Goal: Transaction & Acquisition: Purchase product/service

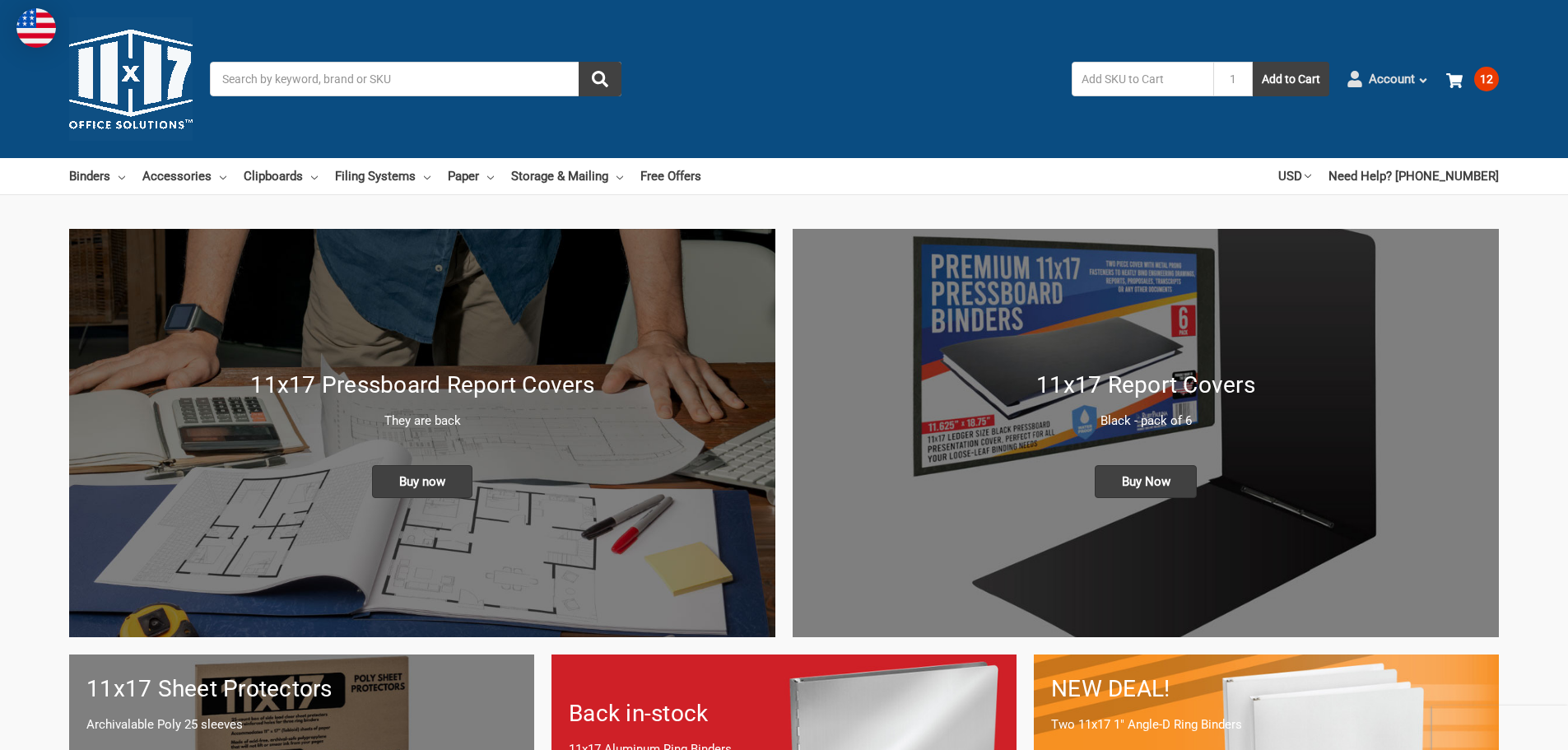
click at [1404, 78] on span "Account" at bounding box center [1392, 80] width 46 height 19
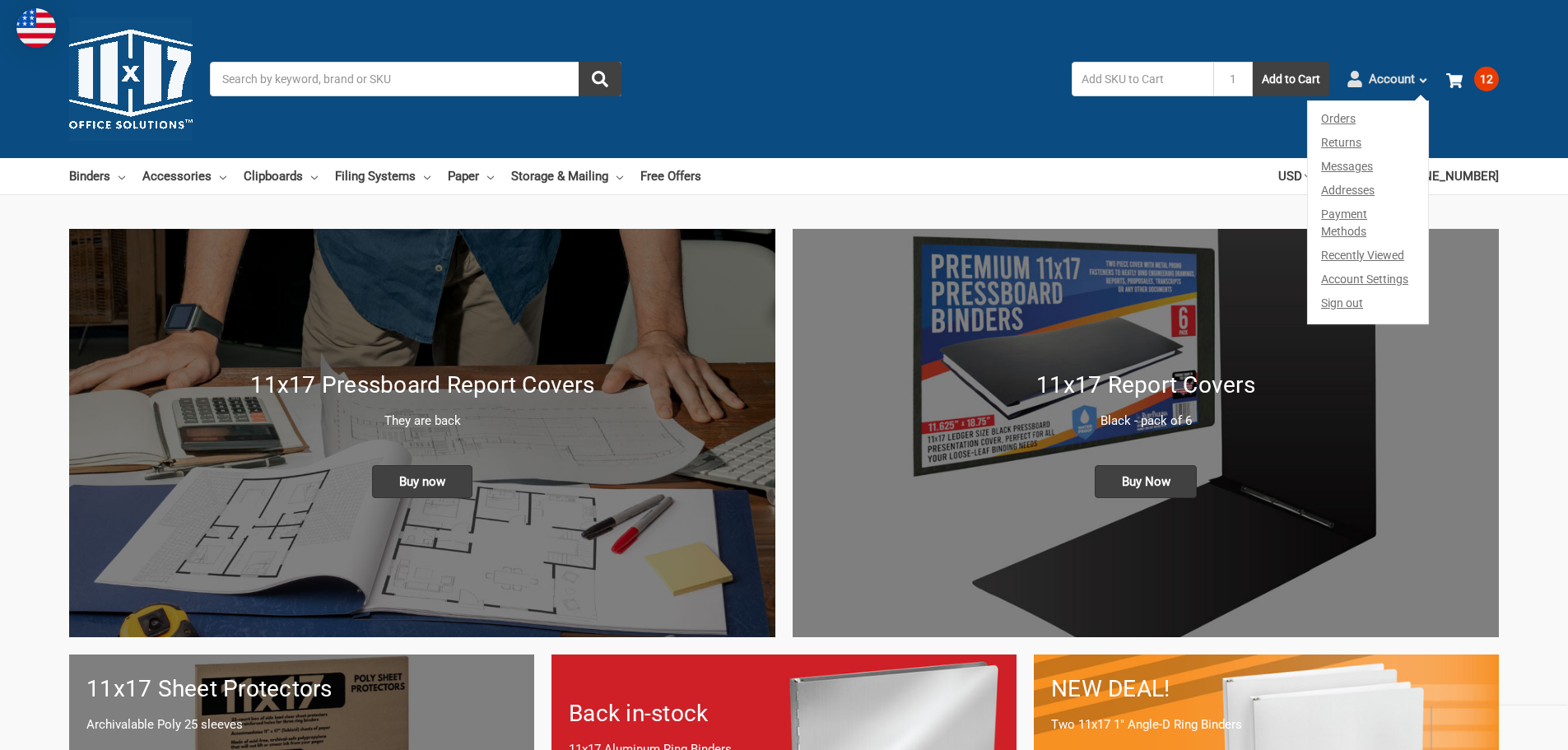
click at [1404, 78] on span "Account" at bounding box center [1392, 80] width 46 height 19
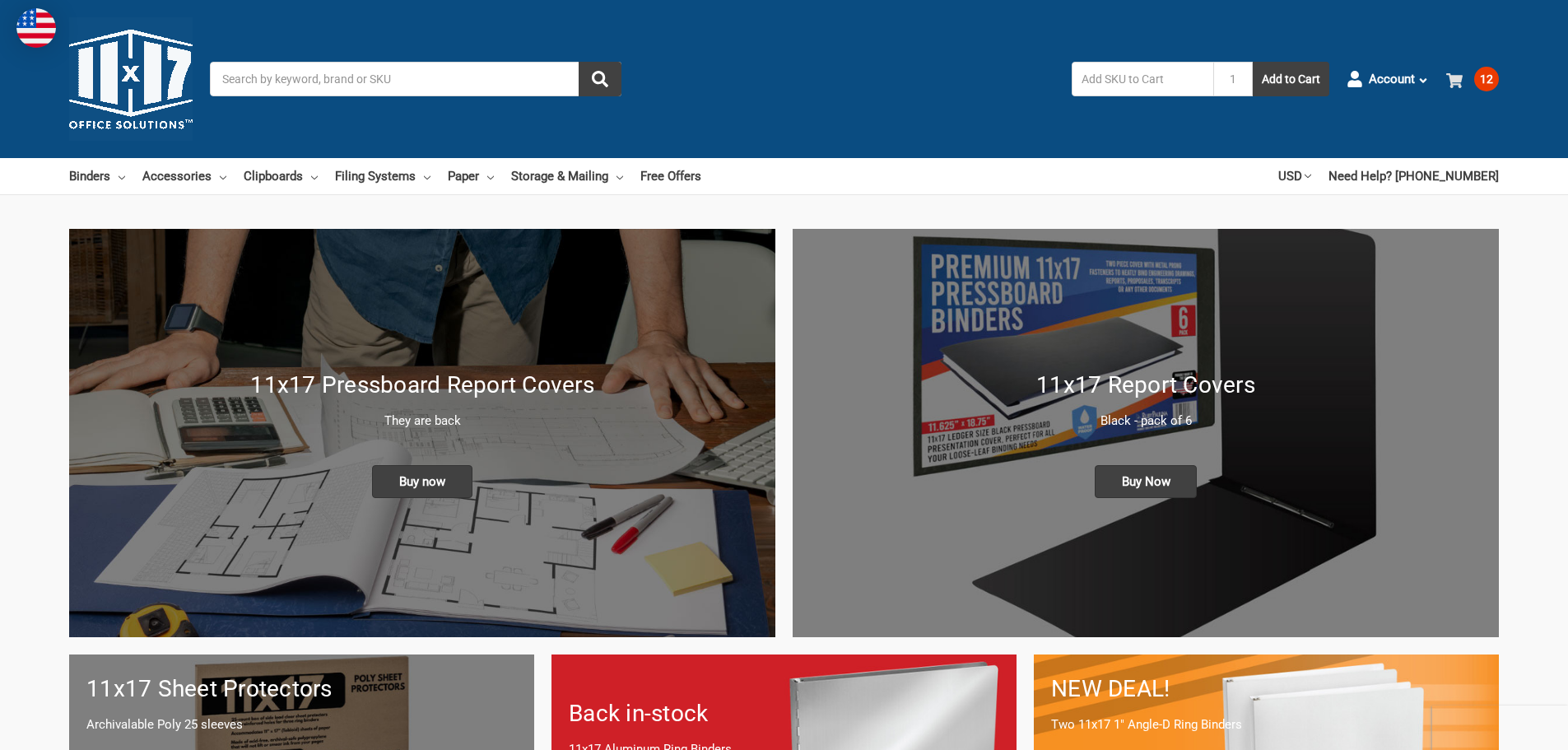
click at [1467, 81] on span at bounding box center [1457, 79] width 22 height 17
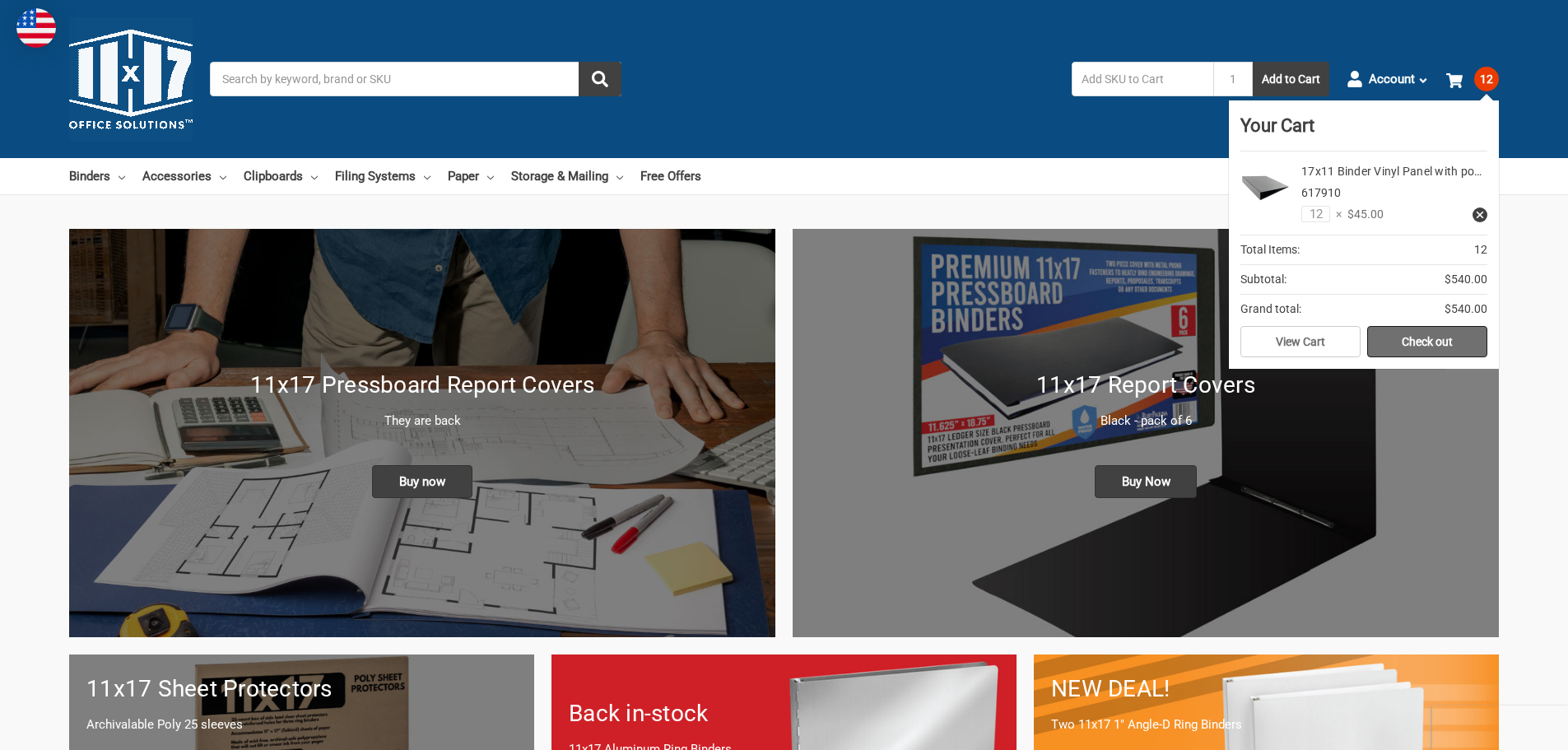
click at [1432, 335] on link "Check out" at bounding box center [1427, 342] width 120 height 32
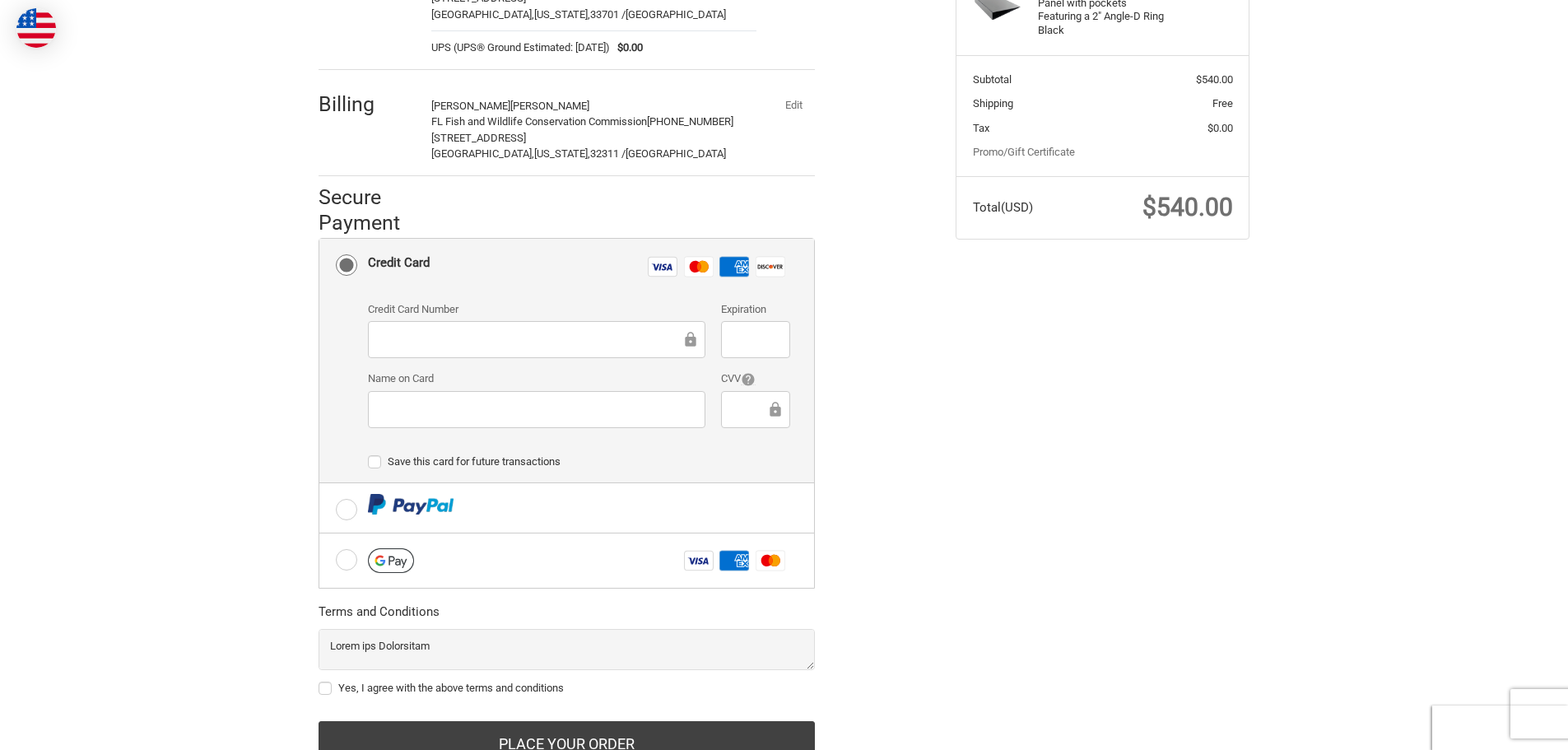
scroll to position [348, 0]
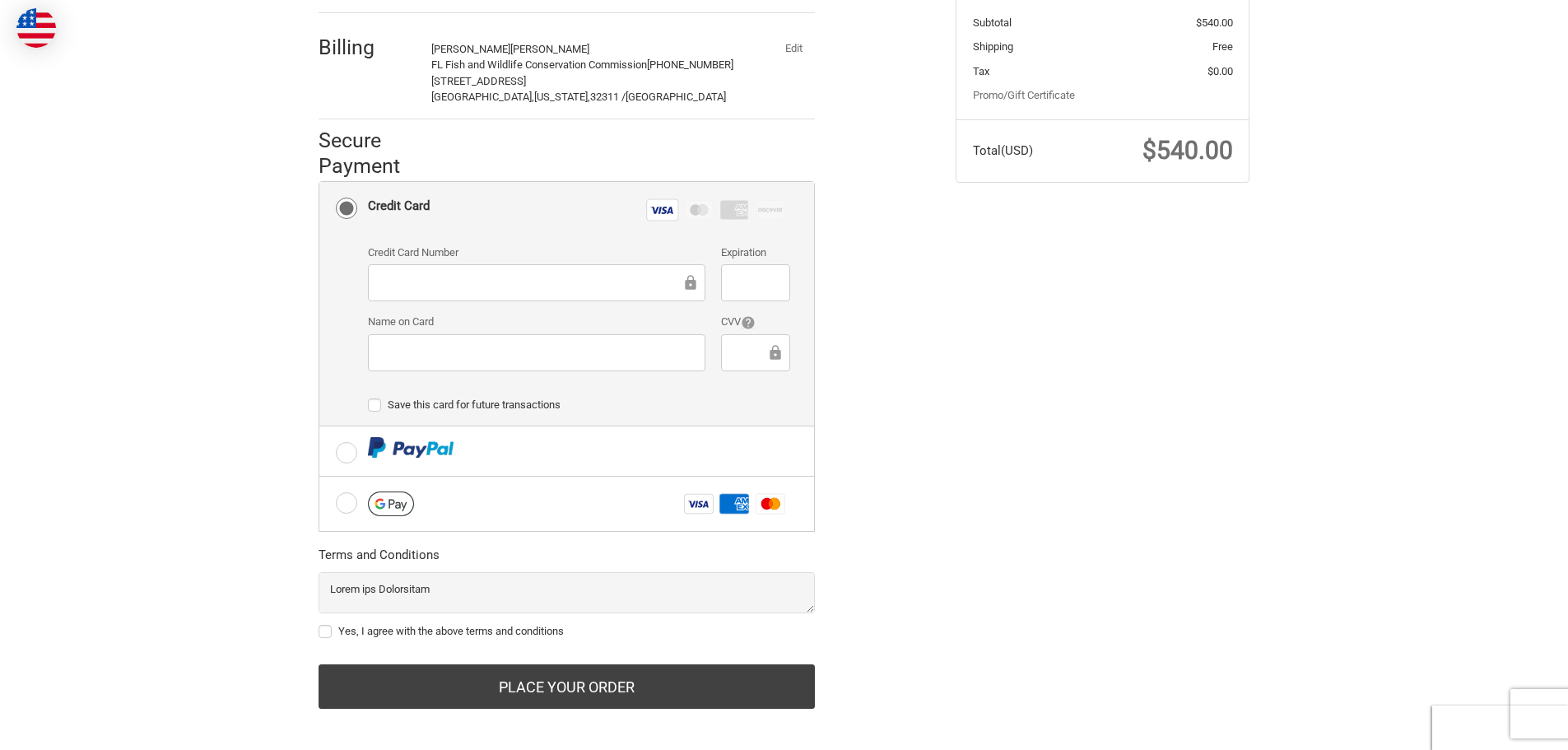
click at [449, 351] on div at bounding box center [536, 353] width 338 height 37
click at [327, 624] on label "Yes, I agree with the above terms and conditions" at bounding box center [566, 630] width 496 height 13
click at [319, 623] on input "Yes, I agree with the above terms and conditions" at bounding box center [318, 623] width 1 height 1
checkbox input "true"
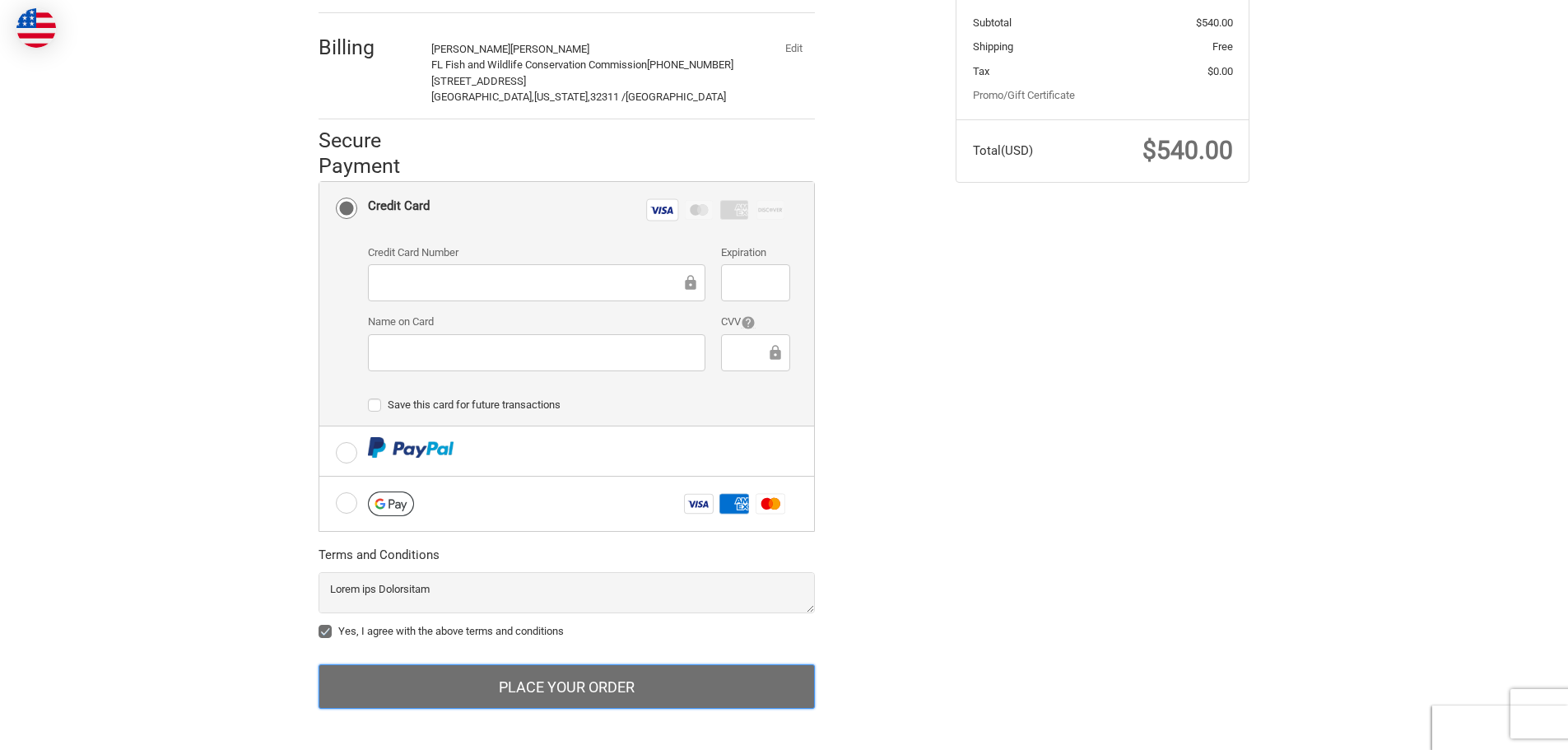
click at [583, 678] on button "Place Your Order" at bounding box center [566, 686] width 496 height 45
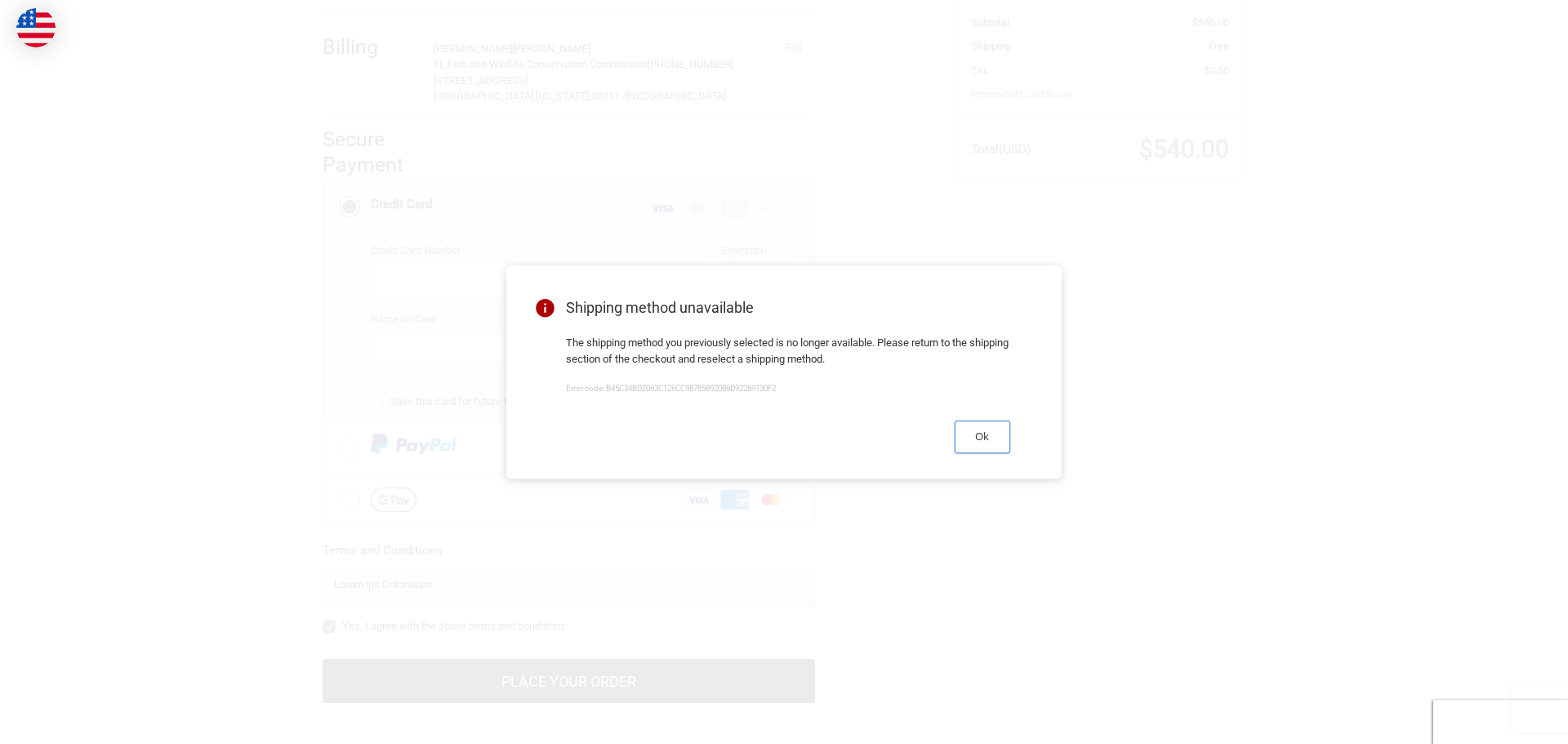
click at [995, 447] on button "Ok" at bounding box center [983, 436] width 56 height 32
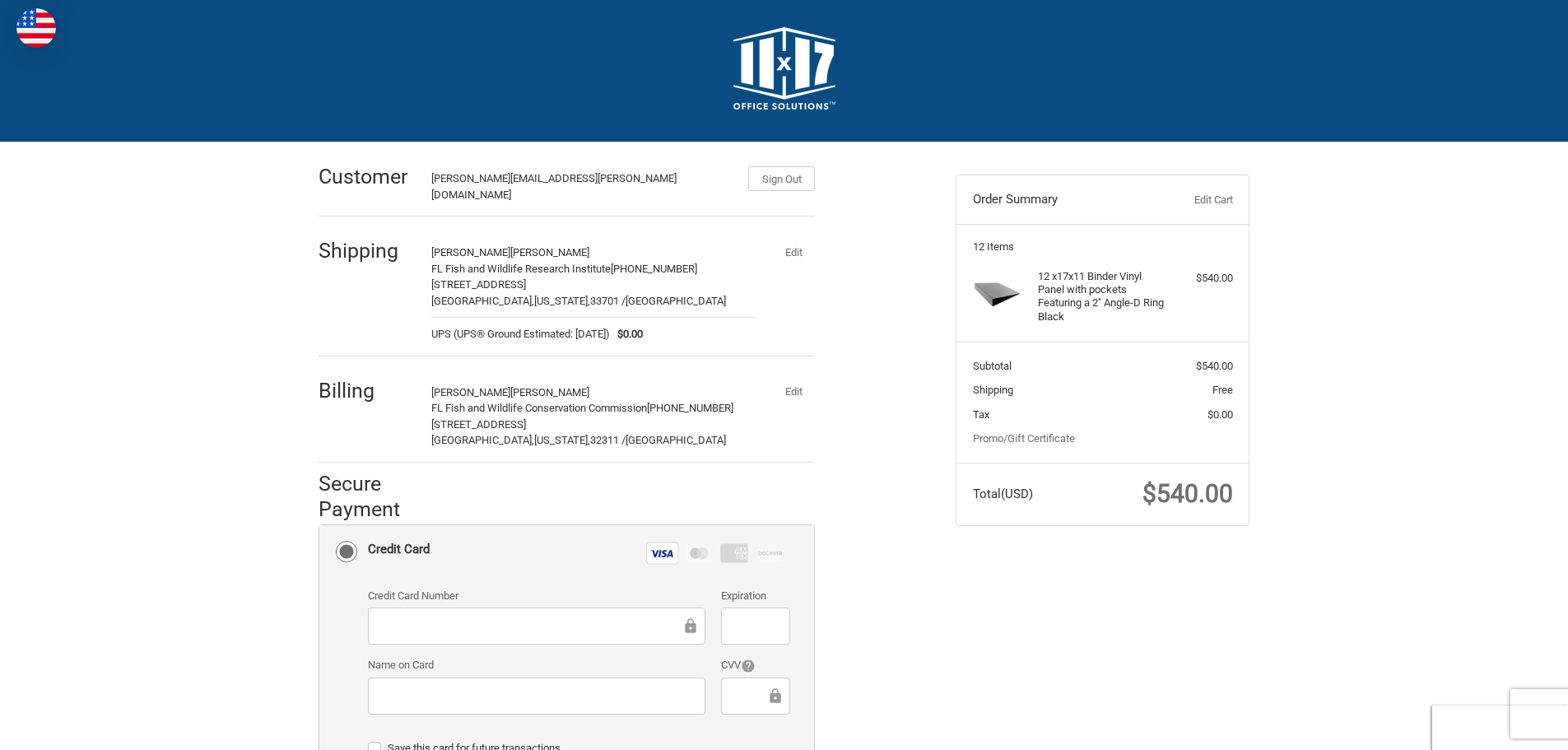
scroll to position [0, 0]
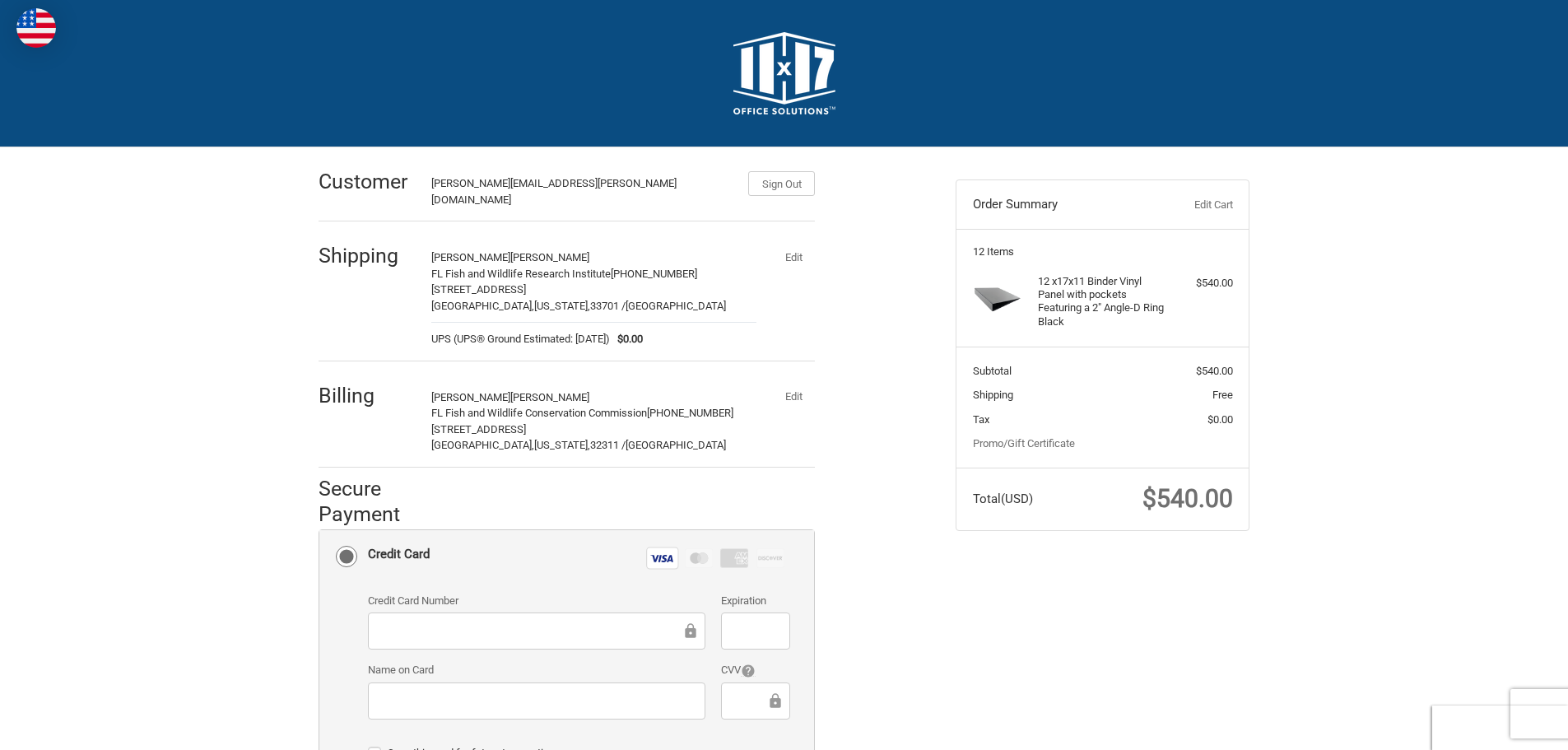
click at [762, 270] on div "Shipping [PERSON_NAME] FL Fish and Wildlife Research Institute 727-502-4906 [ST…" at bounding box center [566, 294] width 496 height 133
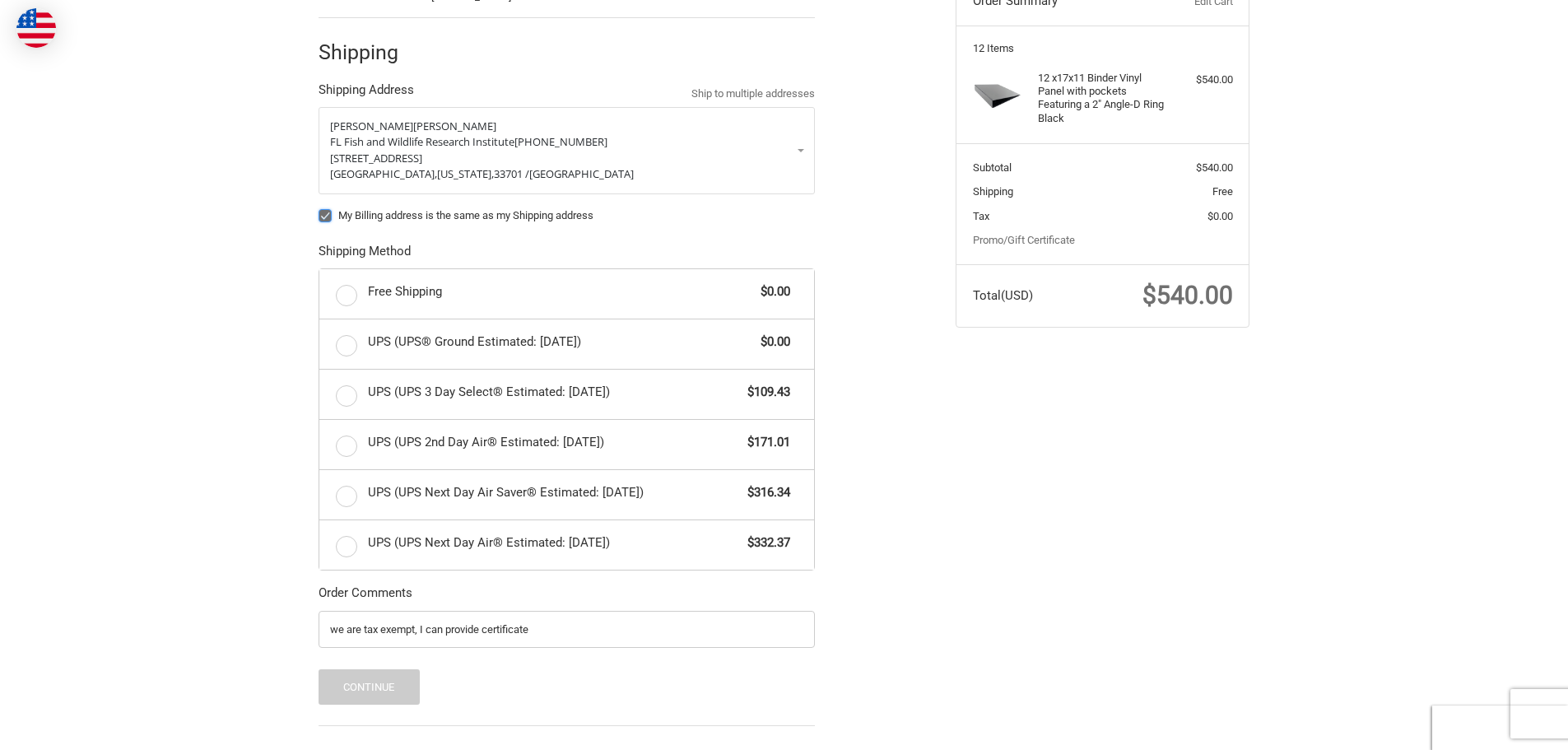
scroll to position [210, 0]
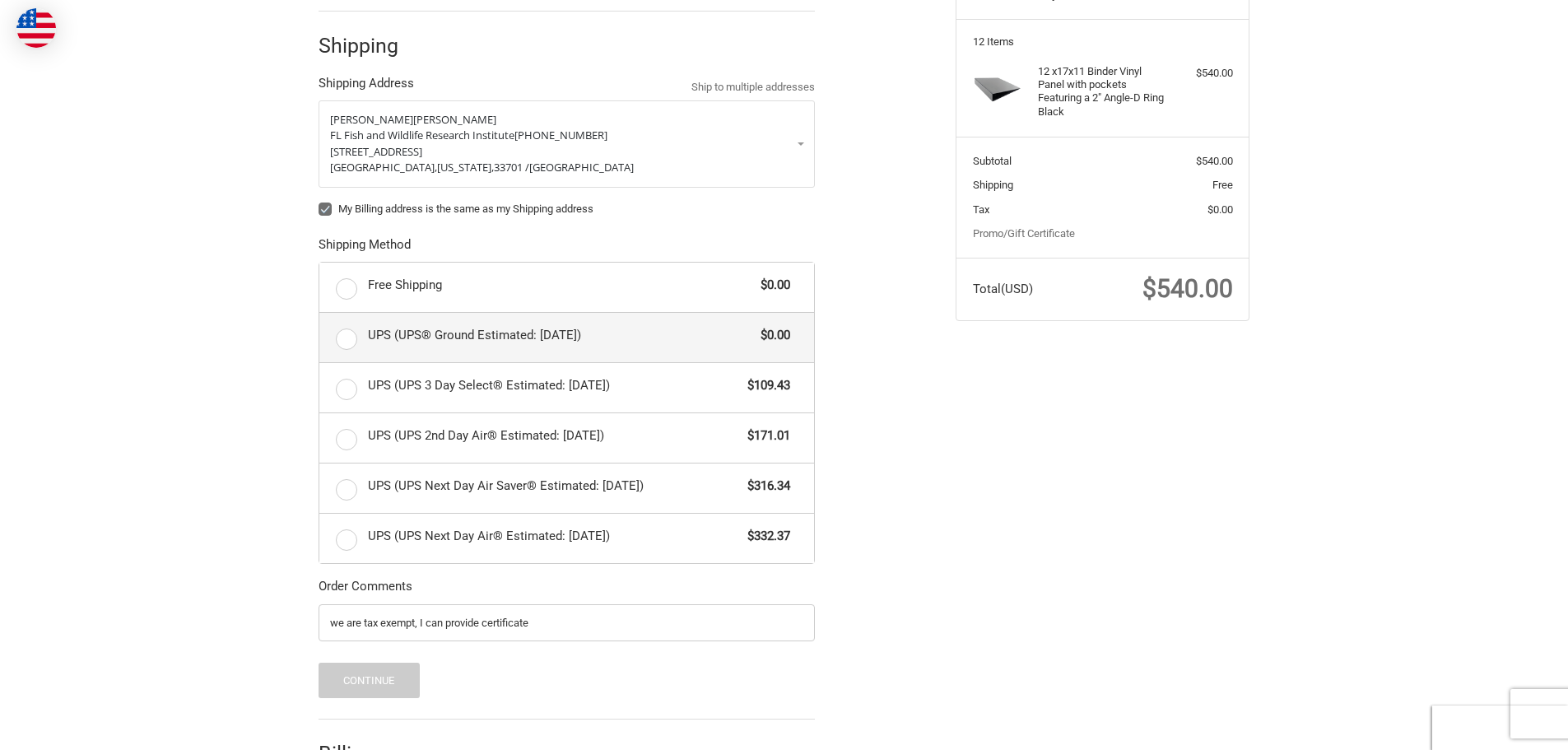
click at [348, 329] on label "UPS (UPS® Ground Estimated: [DATE]) $0.00" at bounding box center [566, 338] width 495 height 49
click at [320, 314] on input "UPS (UPS® Ground Estimated: [DATE]) $0.00" at bounding box center [319, 313] width 1 height 1
radio input "true"
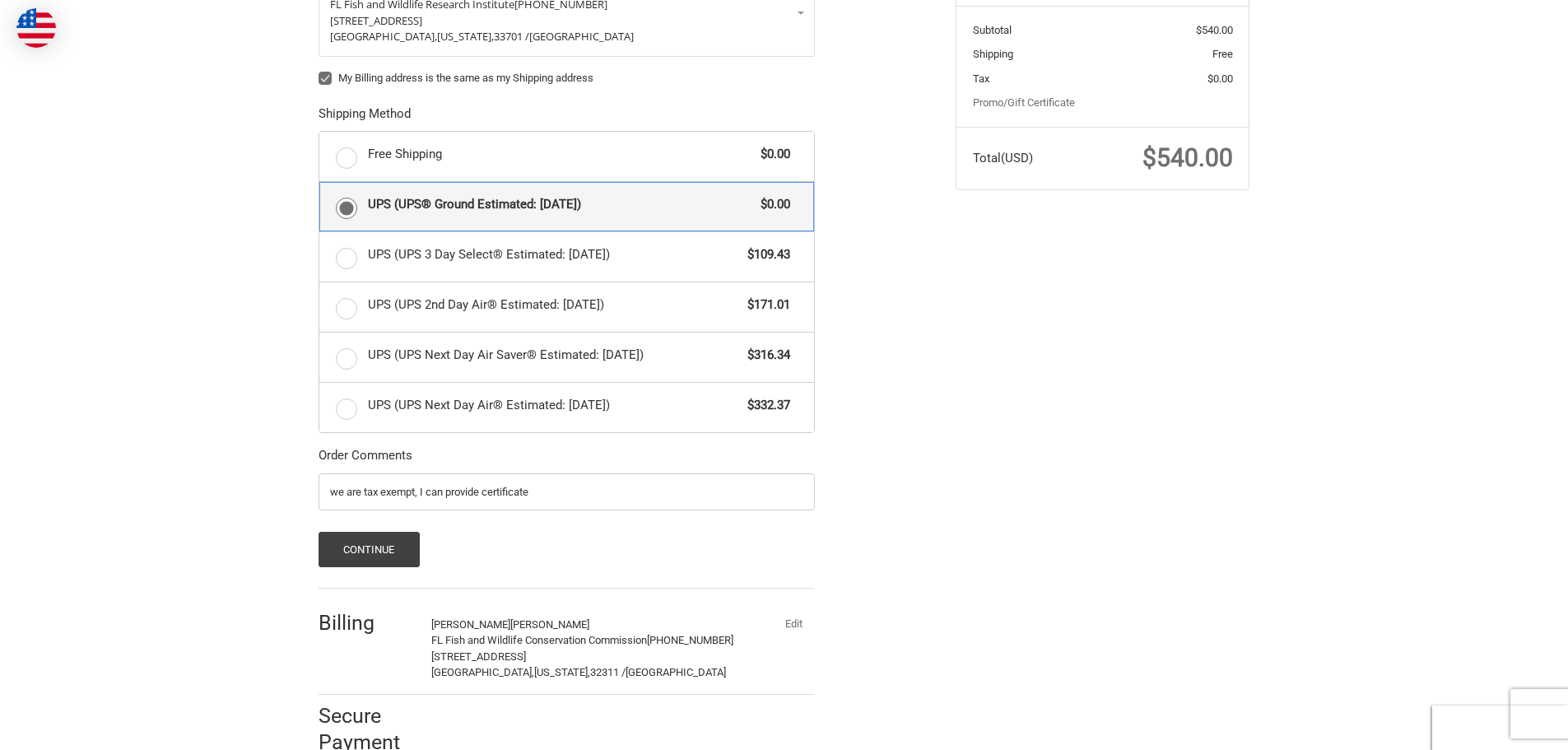
scroll to position [368, 0]
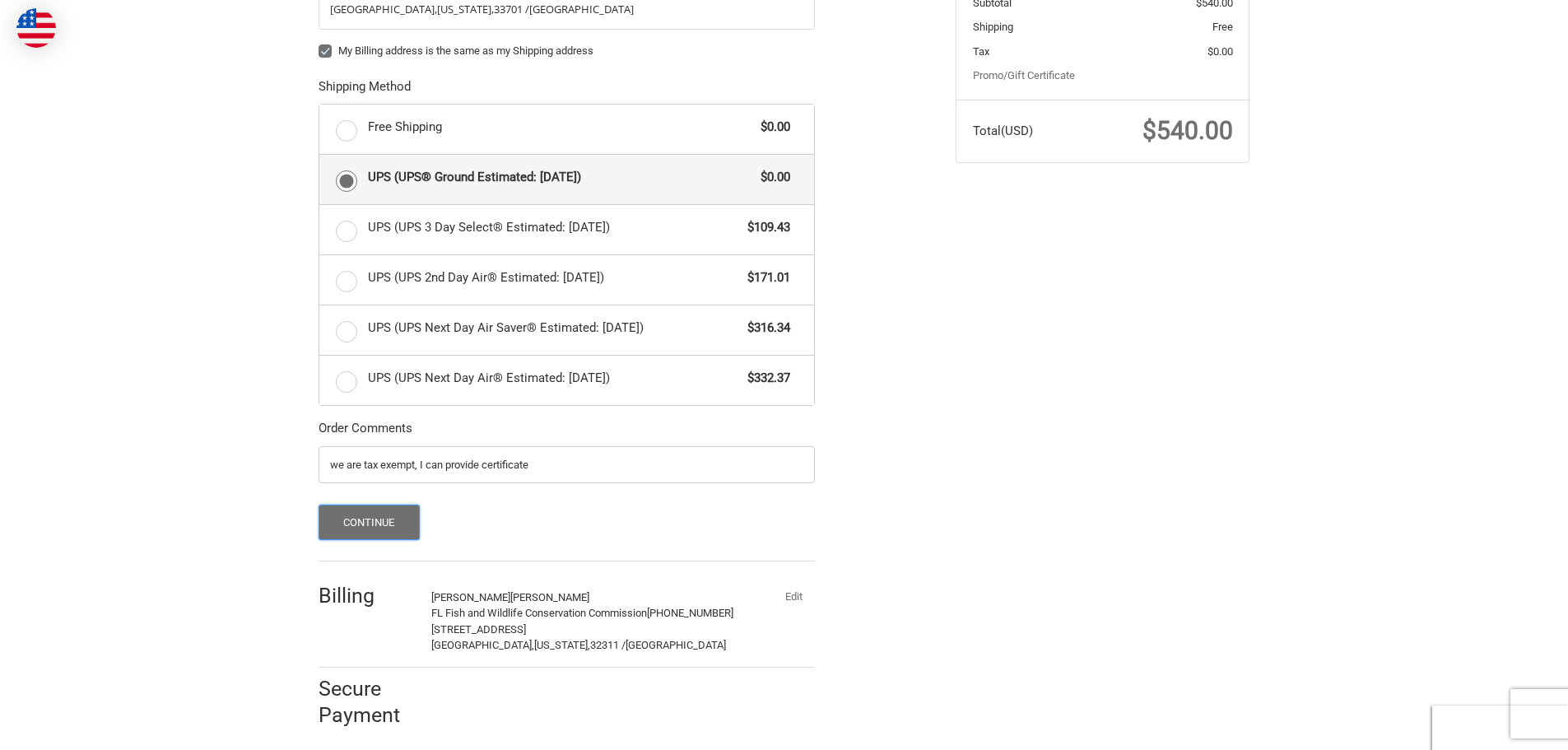
click at [400, 521] on button "Continue" at bounding box center [368, 522] width 101 height 35
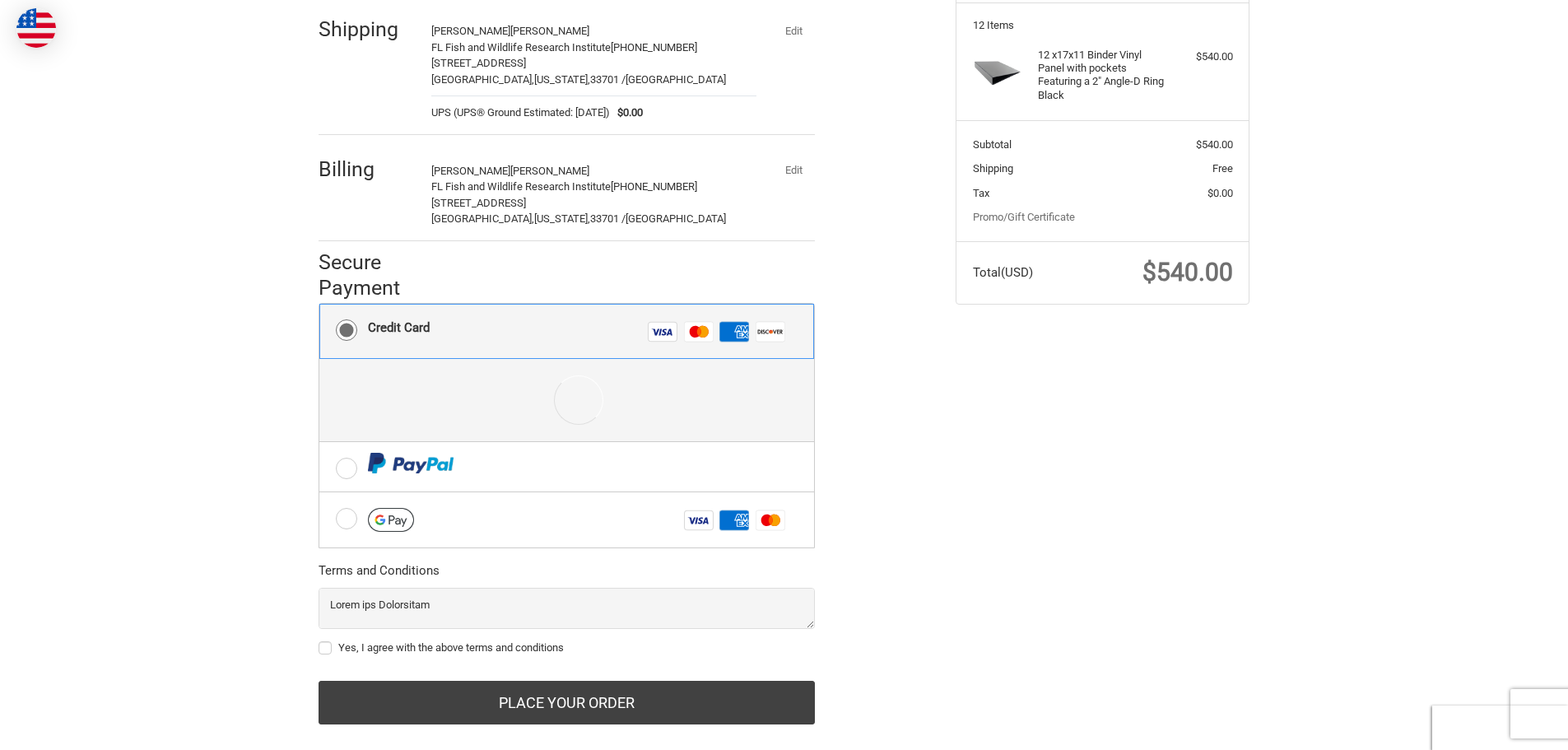
scroll to position [243, 0]
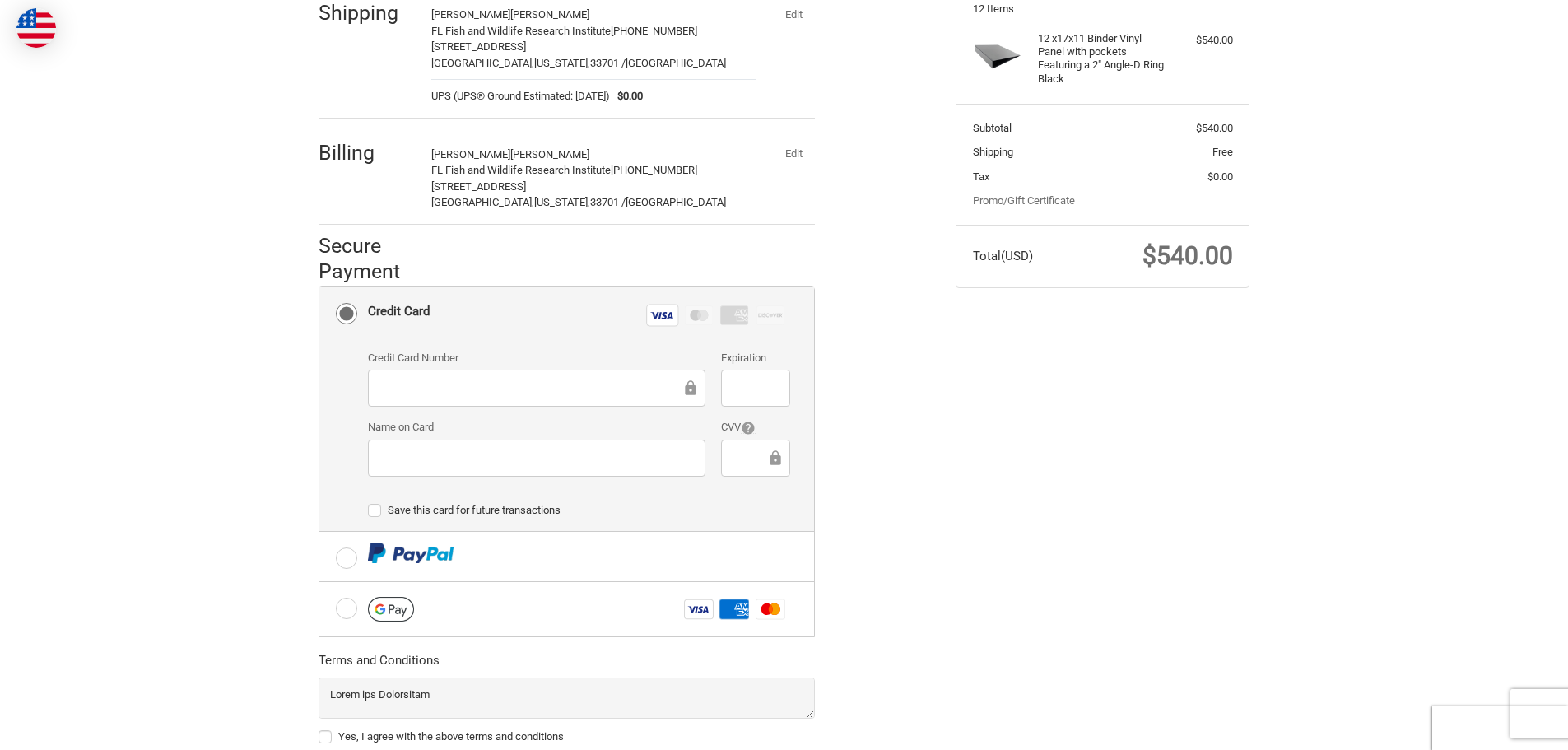
click at [850, 461] on ol "Customer [PERSON_NAME][EMAIL_ADDRESS][PERSON_NAME][DOMAIN_NAME] Sign Out Shippi…" at bounding box center [598, 359] width 560 height 909
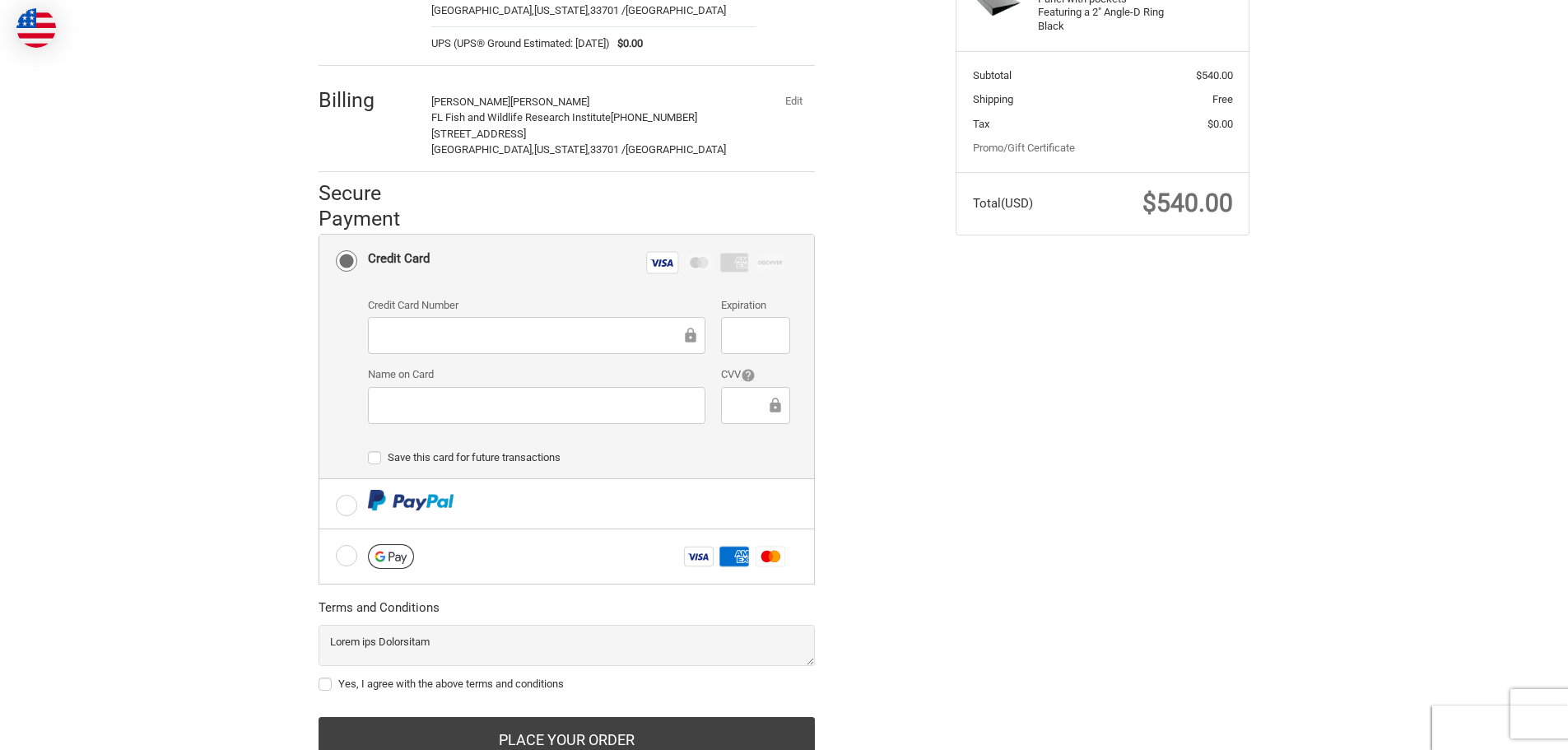
scroll to position [348, 0]
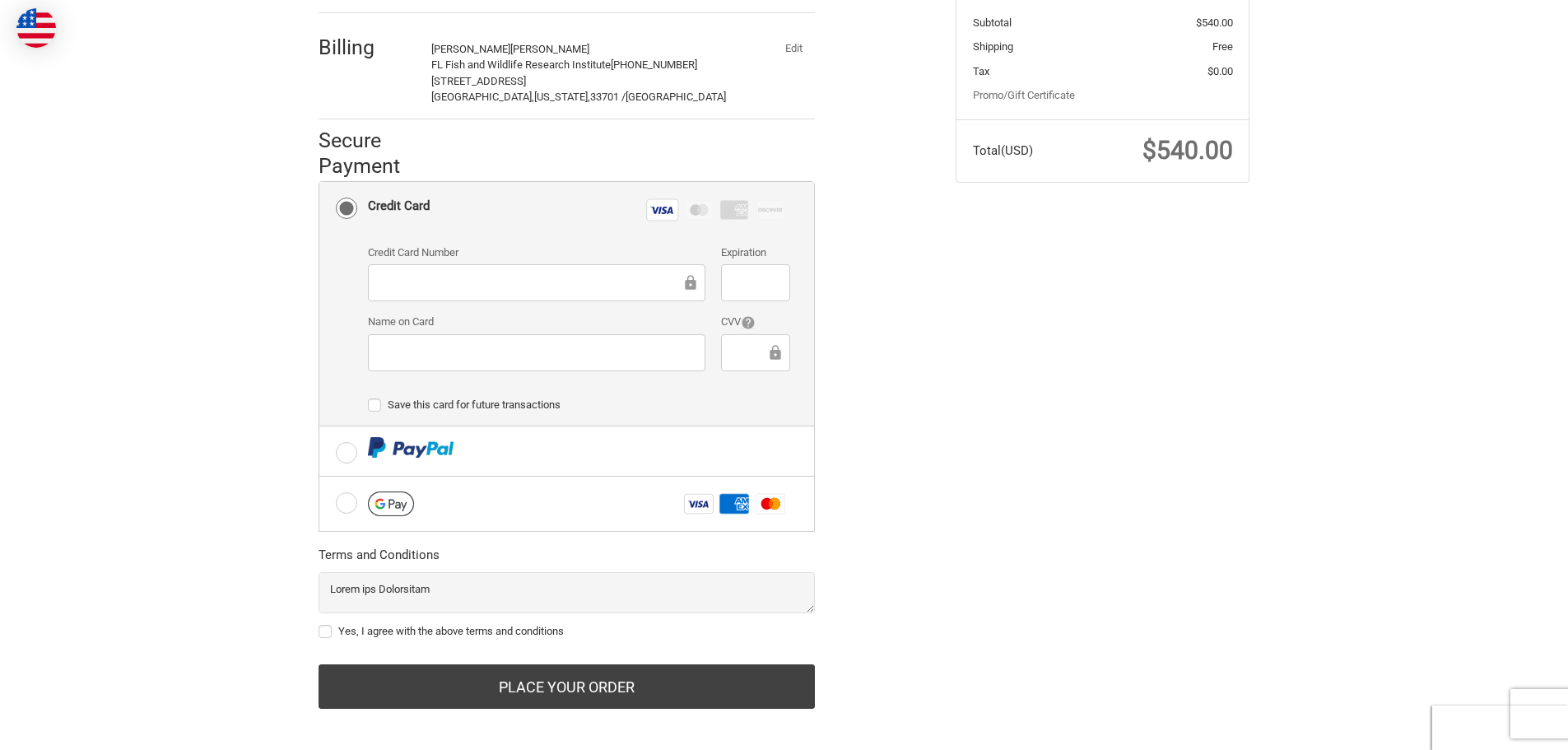
click at [328, 624] on label "Yes, I agree with the above terms and conditions" at bounding box center [566, 630] width 496 height 13
click at [319, 623] on input "Yes, I agree with the above terms and conditions" at bounding box center [318, 623] width 1 height 1
checkbox input "true"
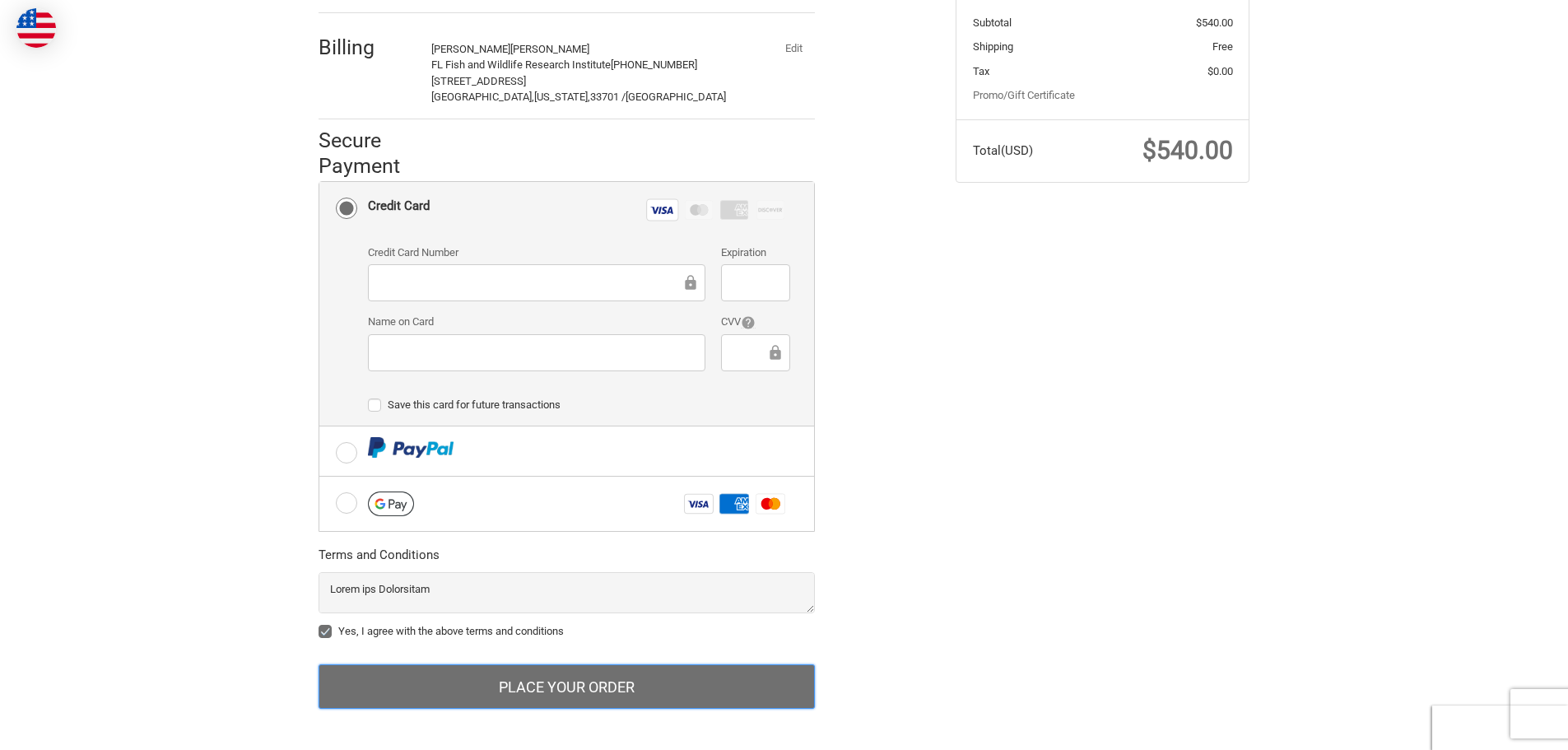
click at [623, 685] on button "Place Your Order" at bounding box center [566, 686] width 496 height 45
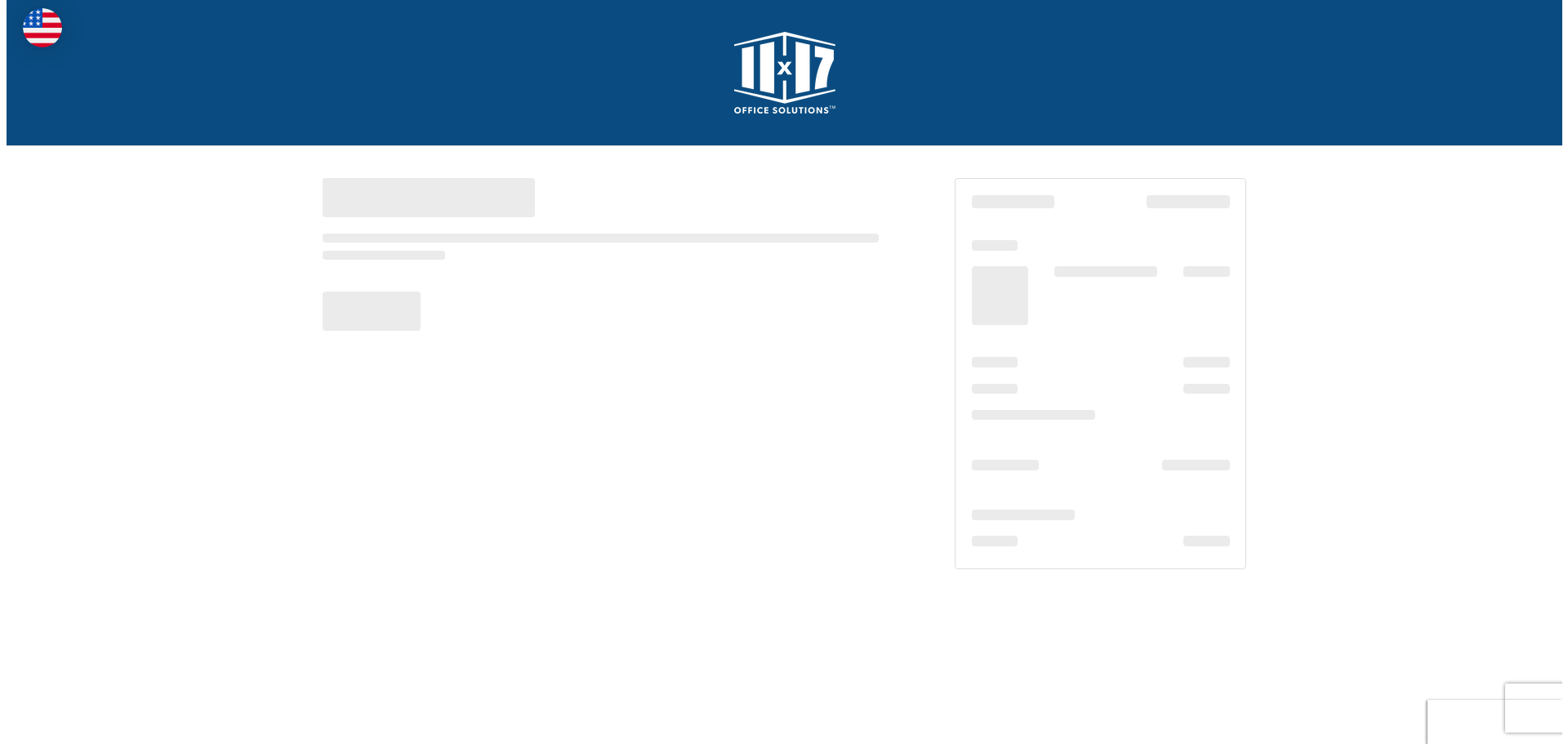
scroll to position [0, 0]
